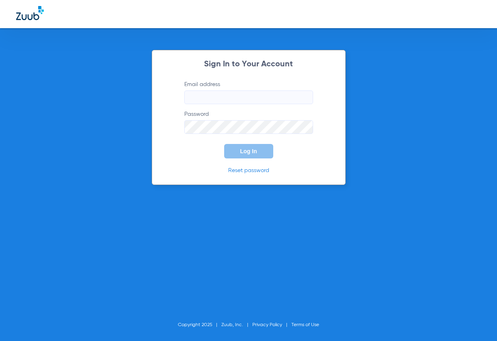
click at [258, 94] on input "Email address" at bounding box center [248, 97] width 129 height 14
click at [246, 100] on input "Email address" at bounding box center [248, 97] width 129 height 14
drag, startPoint x: 246, startPoint y: 98, endPoint x: 252, endPoint y: 88, distance: 12.1
click at [249, 93] on input "Email address" at bounding box center [248, 97] width 129 height 14
click at [206, 102] on input "Email address" at bounding box center [248, 97] width 129 height 14
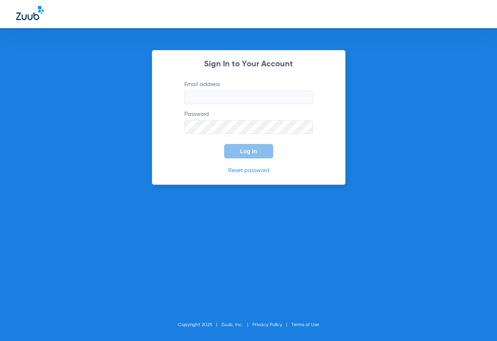
click at [205, 98] on input "Email address" at bounding box center [248, 97] width 129 height 14
type input "S"
type input "[EMAIL_ADDRESS][DOMAIN_NAME]"
click at [224, 144] on button "Log In" at bounding box center [248, 151] width 49 height 14
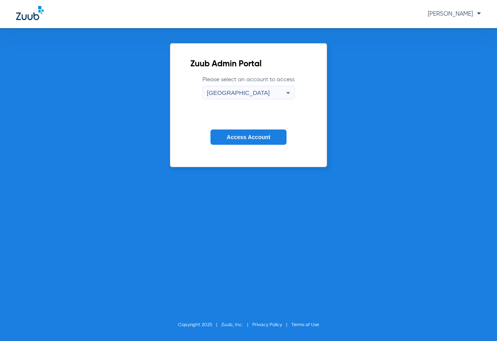
click at [264, 136] on span "Access Account" at bounding box center [247, 137] width 43 height 6
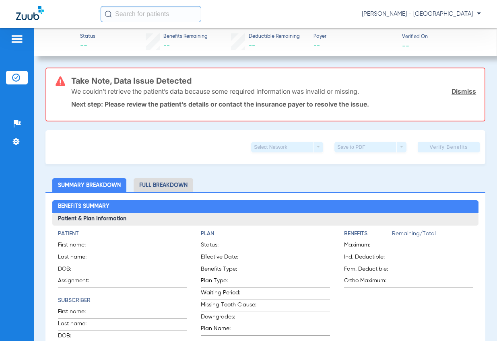
click at [171, 9] on input "text" at bounding box center [151, 14] width 101 height 16
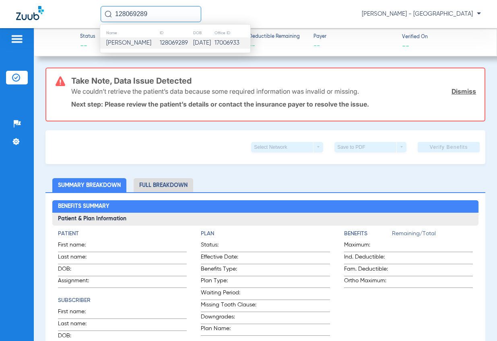
click at [193, 45] on td "[DATE]" at bounding box center [203, 42] width 21 height 11
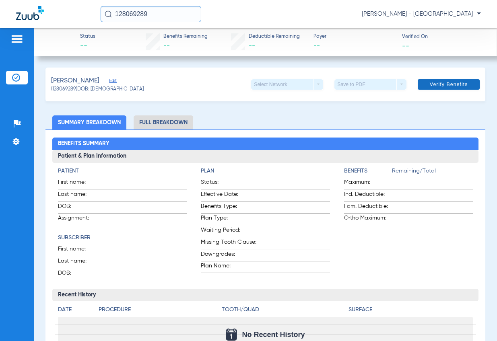
click at [441, 88] on span at bounding box center [448, 84] width 62 height 19
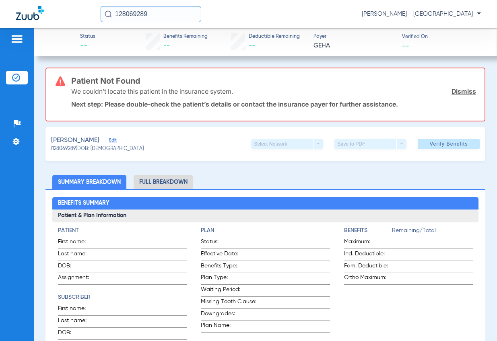
drag, startPoint x: 172, startPoint y: 15, endPoint x: -80, endPoint y: 17, distance: 251.8
click at [0, 17] on html "128069289 [PERSON_NAME] - South Tucson Patients Insurance Verification Setup He…" at bounding box center [248, 170] width 497 height 341
click at [160, 10] on input "128051647" at bounding box center [151, 14] width 101 height 16
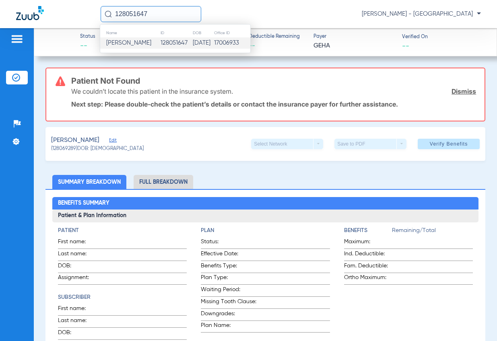
type input "128051647"
click at [163, 42] on td "128051647" at bounding box center [176, 42] width 32 height 11
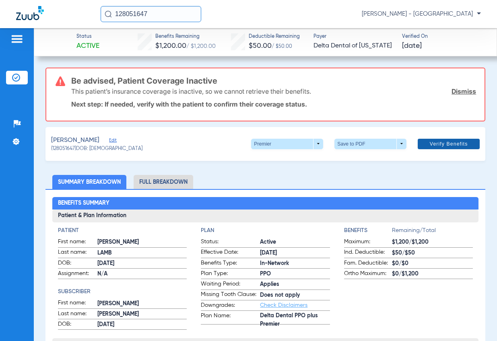
click at [443, 143] on span "Verify Benefits" at bounding box center [449, 144] width 38 height 6
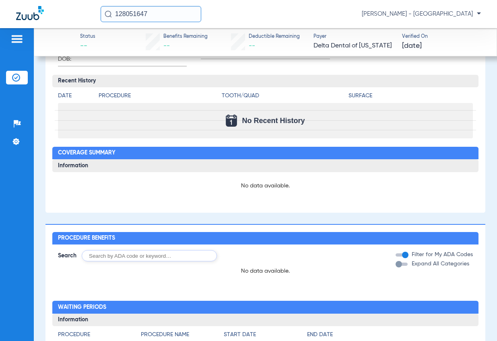
scroll to position [340, 0]
